Goal: Information Seeking & Learning: Learn about a topic

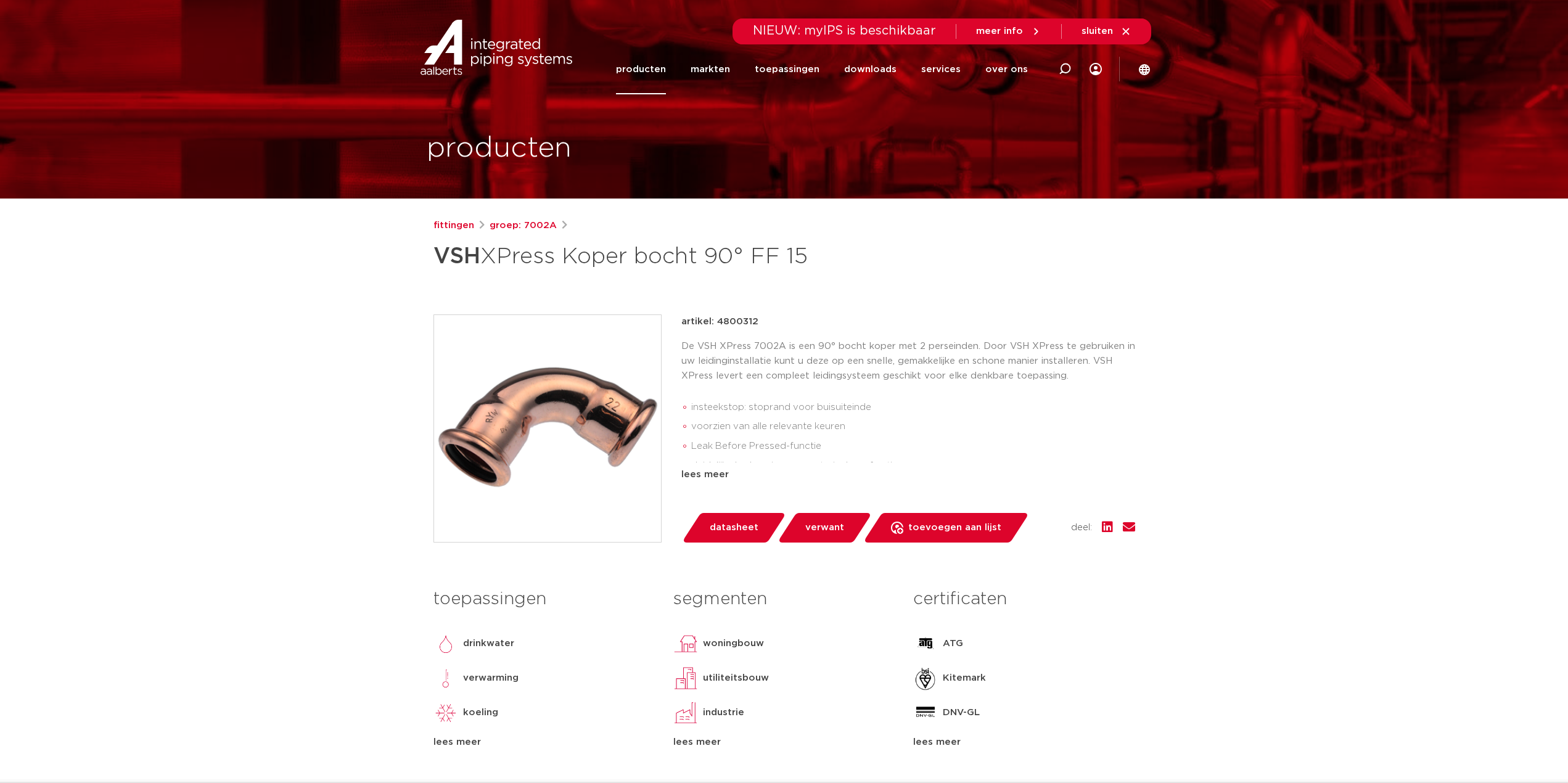
click at [710, 479] on div "lees meer" at bounding box center [908, 475] width 454 height 15
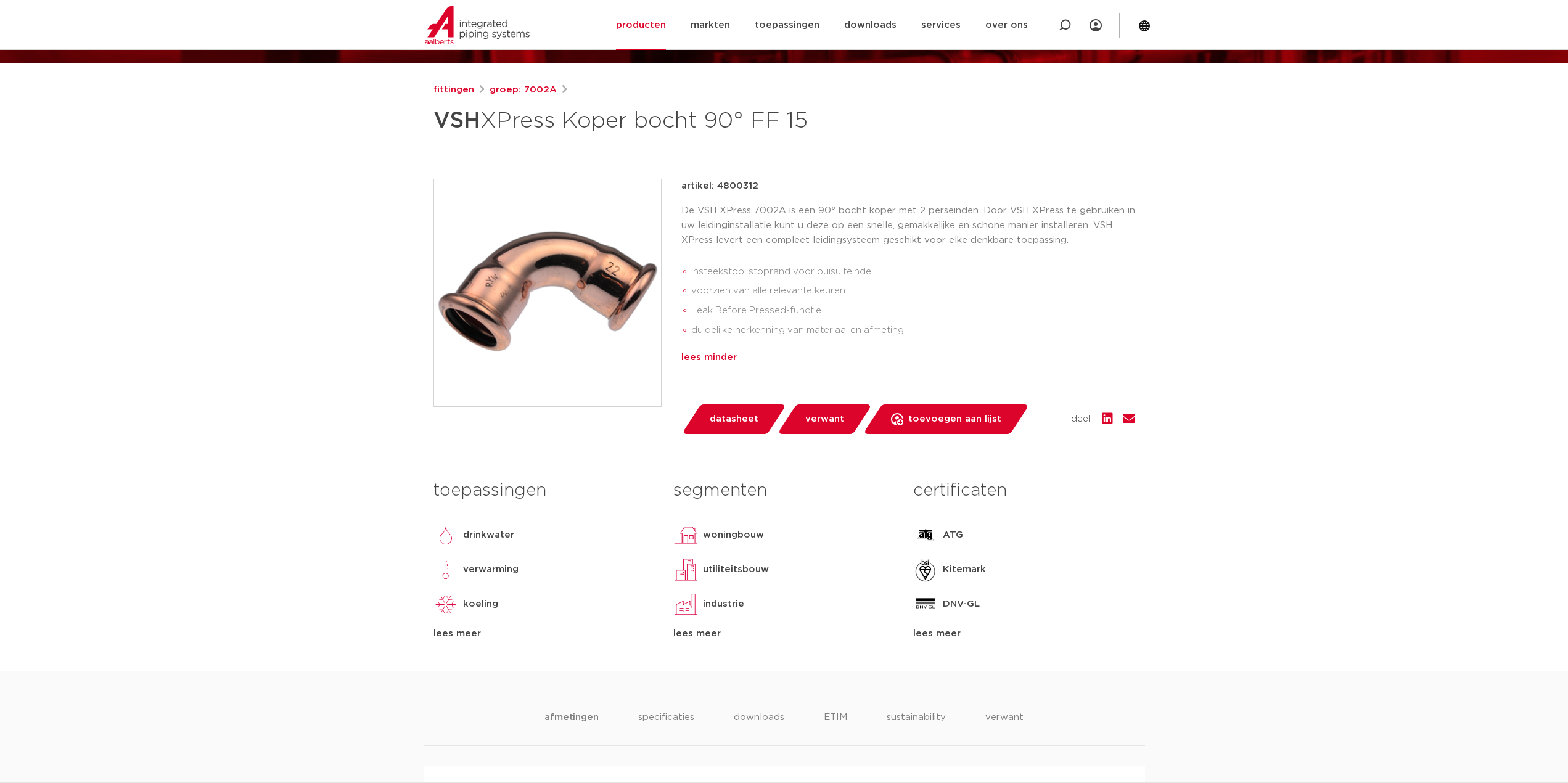
scroll to position [247, 0]
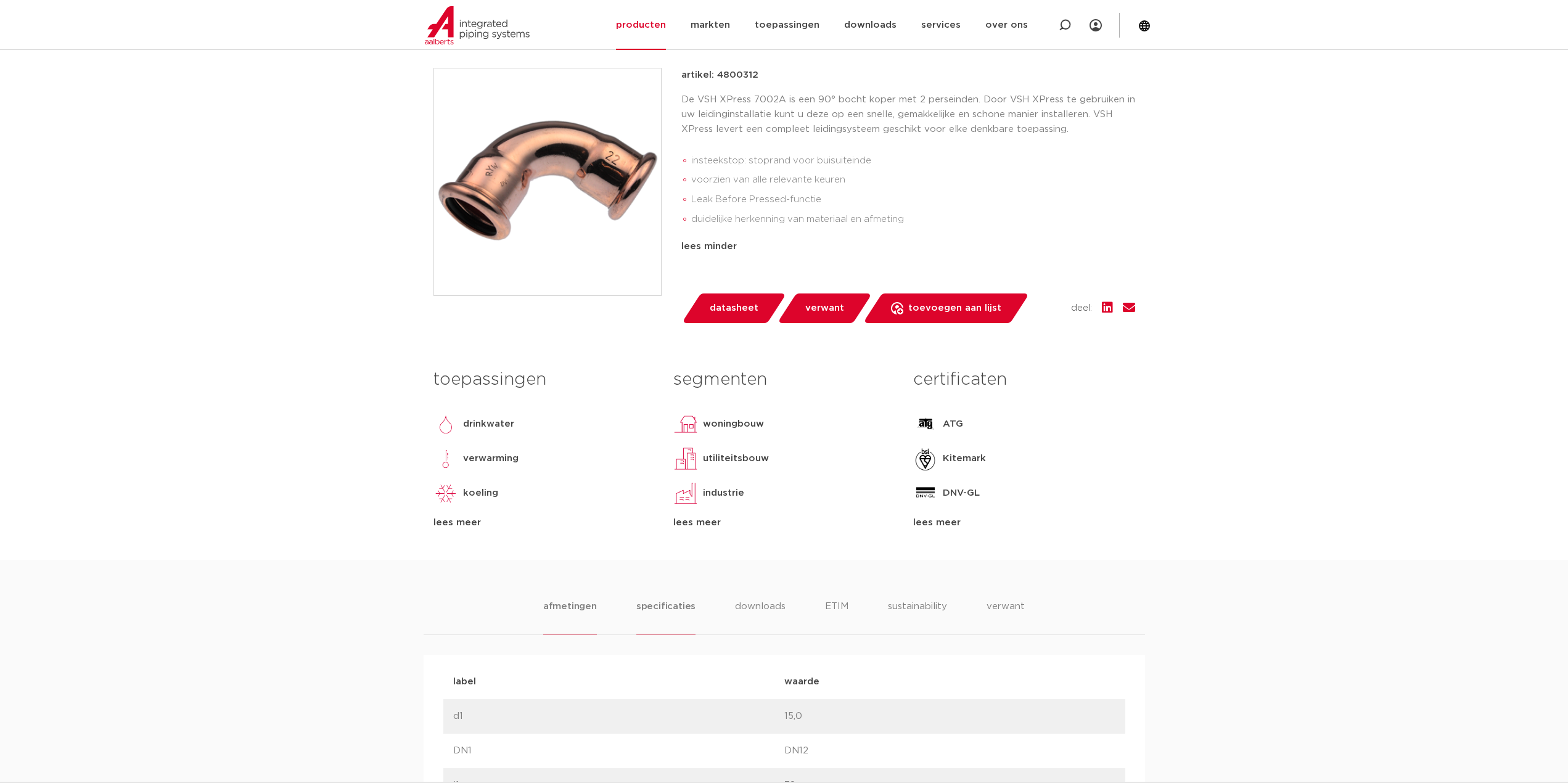
click at [664, 607] on li "specificaties" at bounding box center [666, 617] width 59 height 35
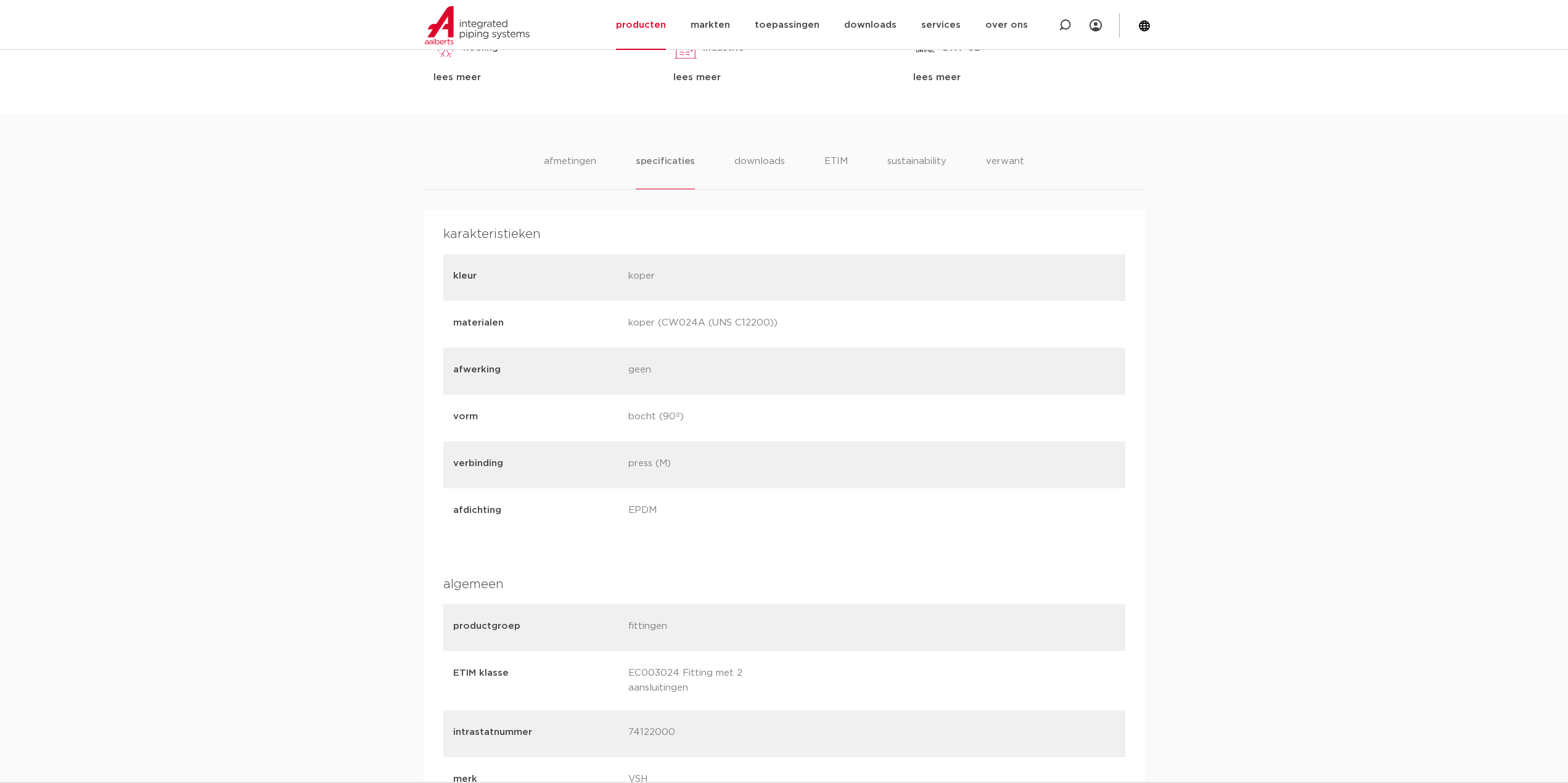
scroll to position [678, 0]
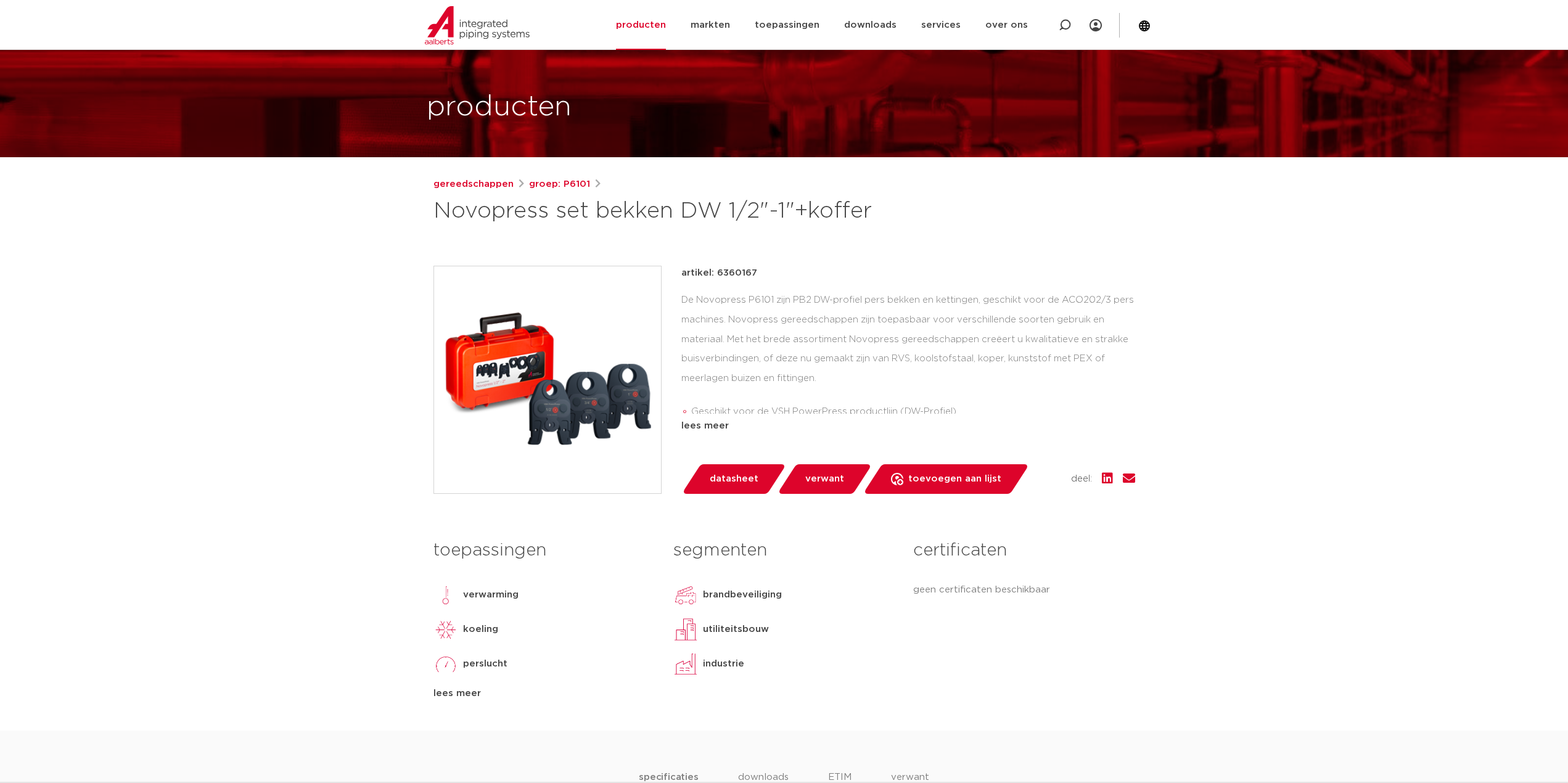
scroll to position [123, 0]
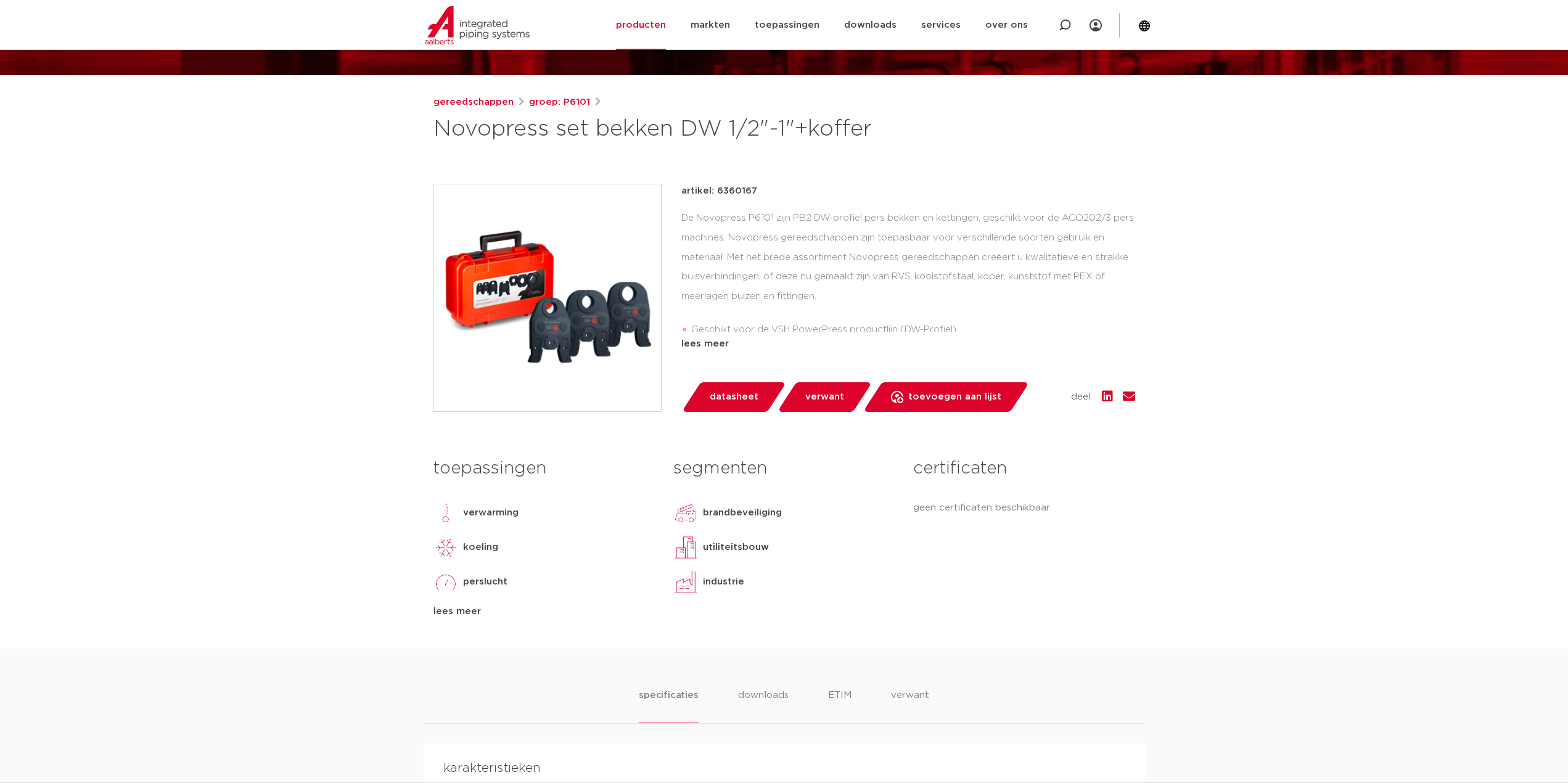
click at [691, 345] on div "lees meer" at bounding box center [908, 344] width 454 height 15
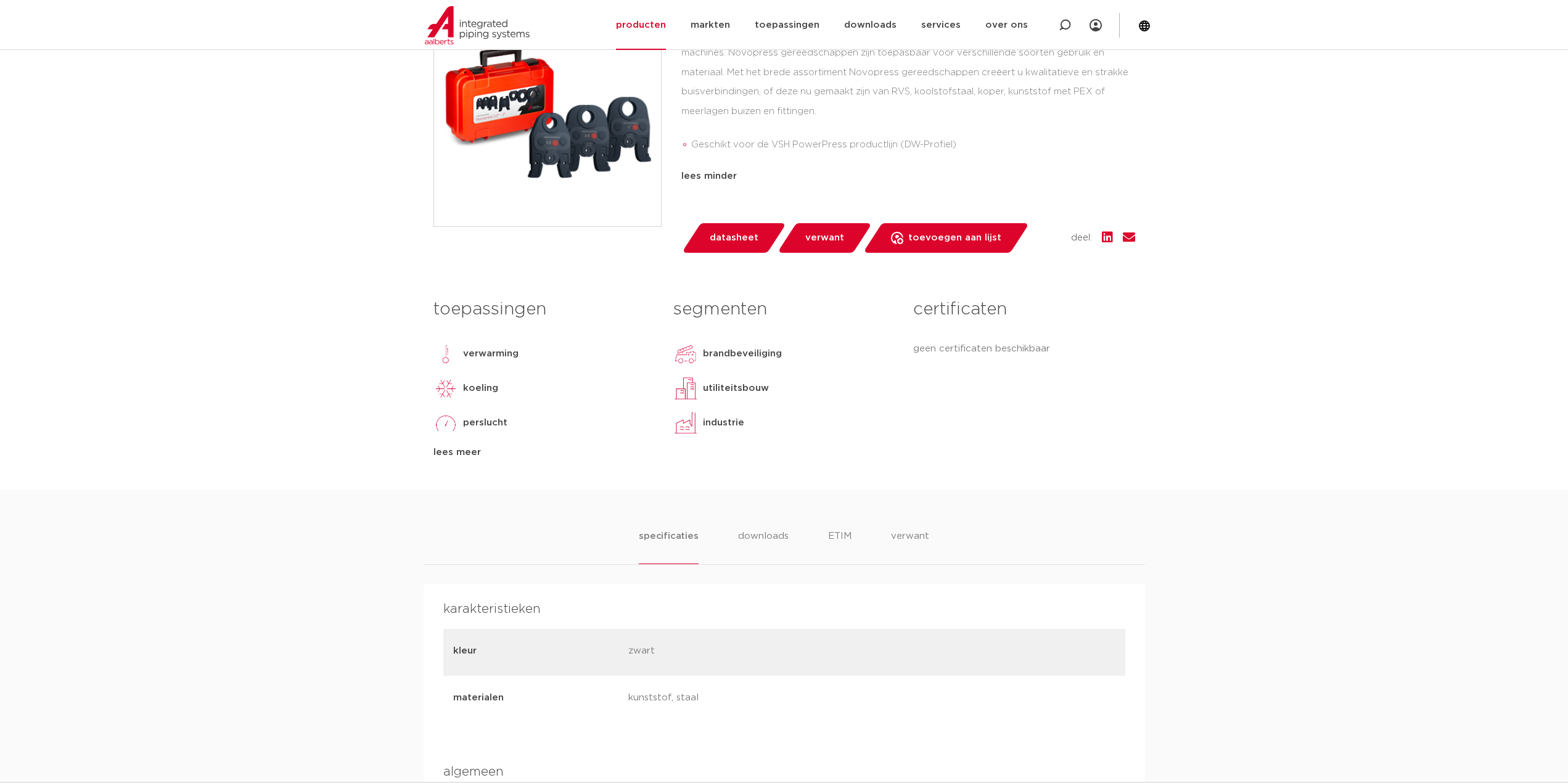
scroll to position [0, 0]
